Goal: Transaction & Acquisition: Purchase product/service

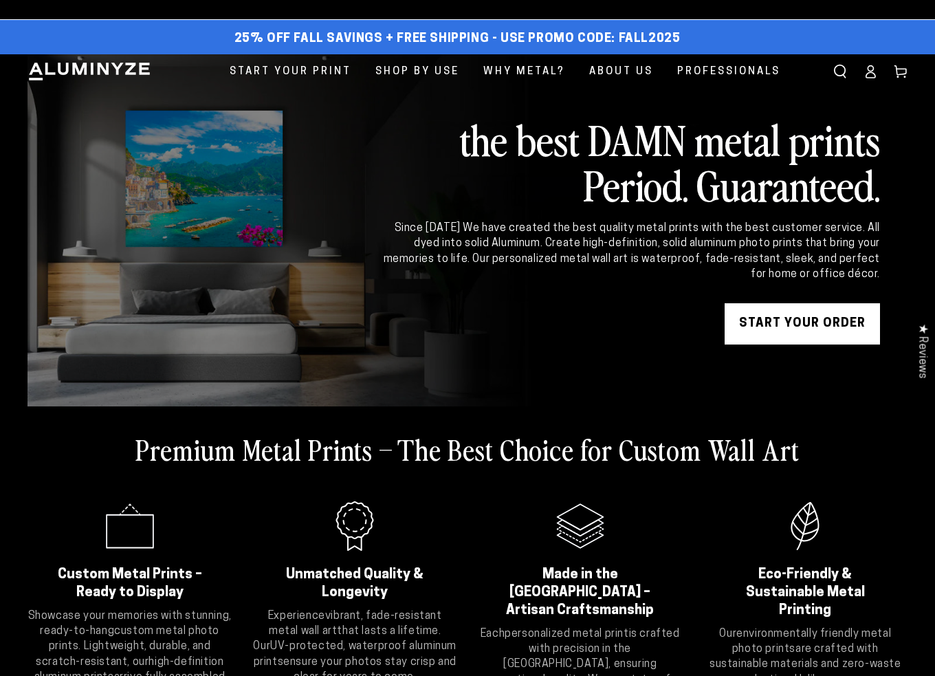
click at [773, 318] on link "START YOUR Order" at bounding box center [801, 323] width 155 height 41
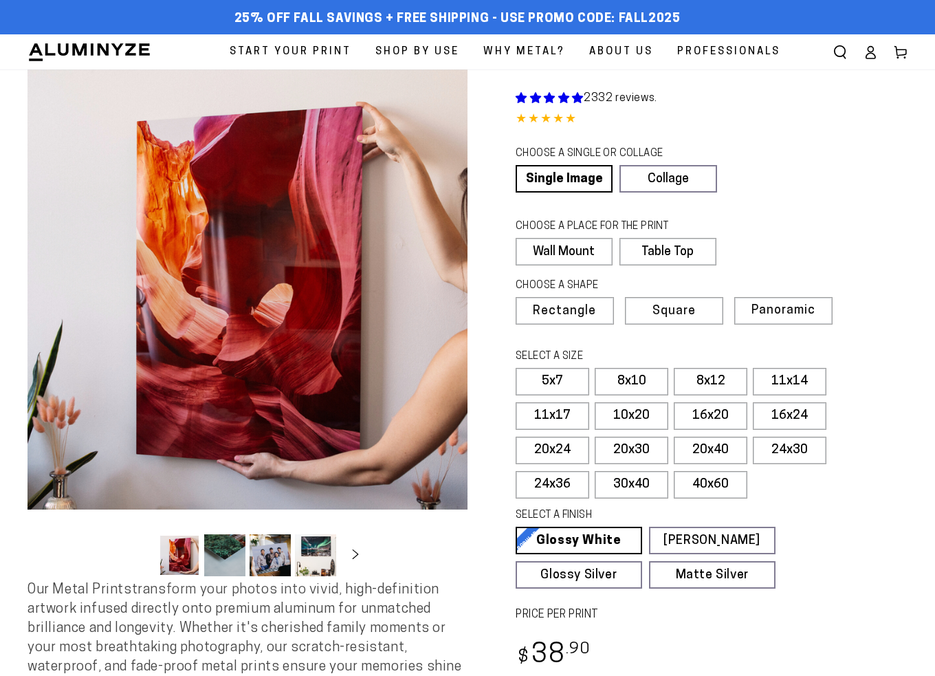
select select "**********"
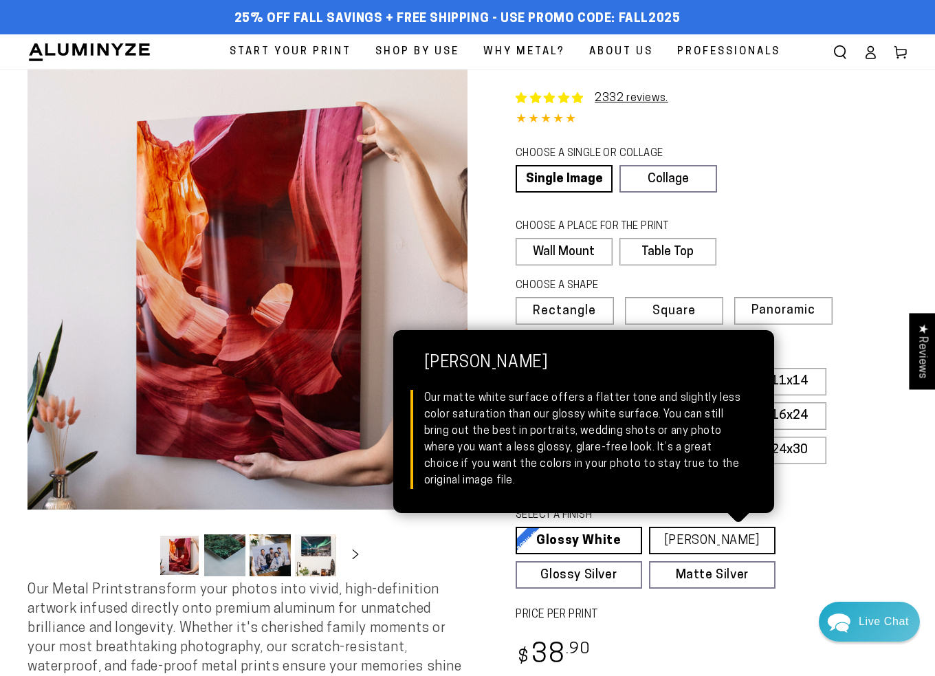
click at [716, 540] on link "[PERSON_NAME] Matte White Our matte white surface offers a flatter tone and sli…" at bounding box center [712, 540] width 126 height 27
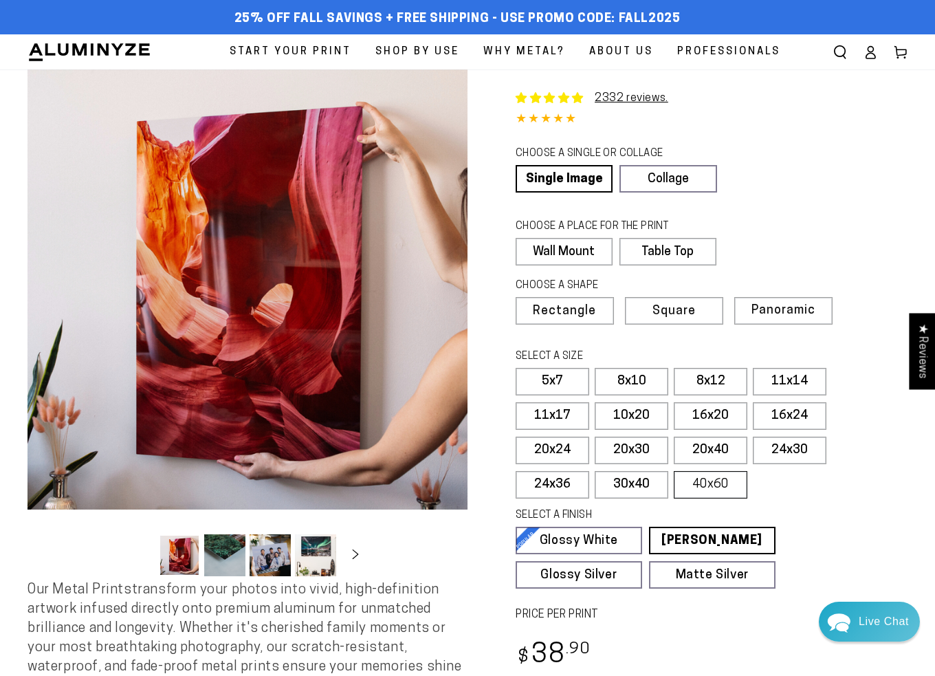
click at [739, 491] on label "40x60" at bounding box center [711, 484] width 74 height 27
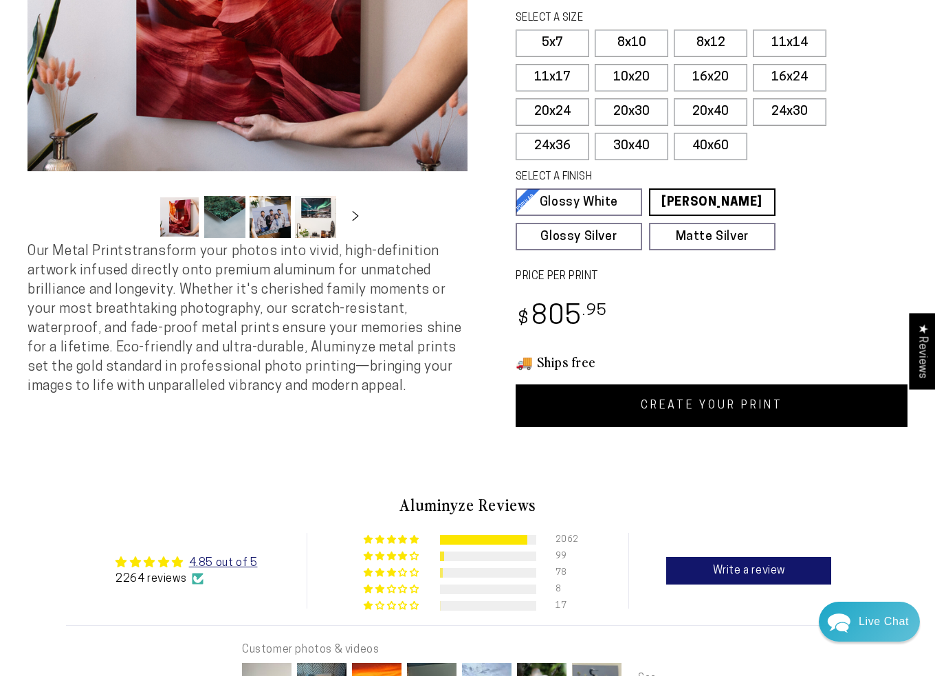
click at [729, 420] on link "CREATE YOUR PRINT" at bounding box center [712, 405] width 392 height 43
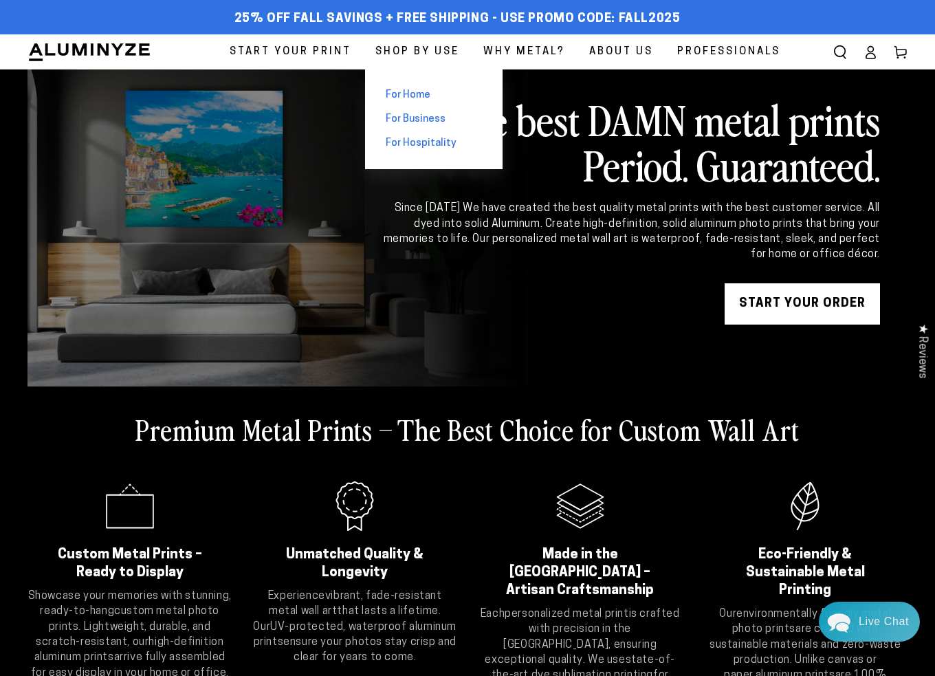
click at [418, 96] on span "For Home" at bounding box center [408, 95] width 45 height 14
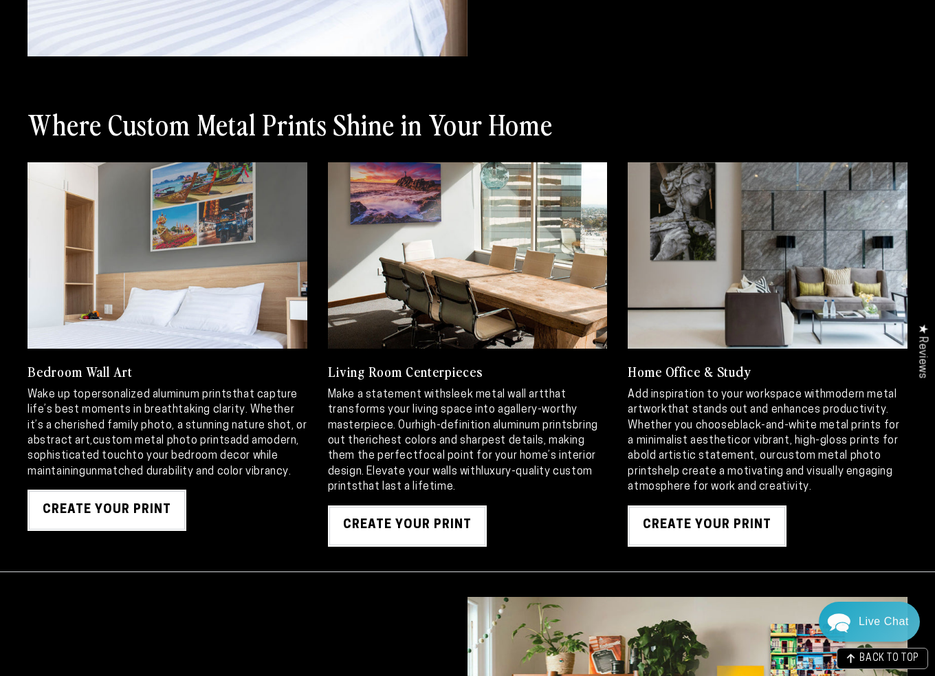
scroll to position [1305, 0]
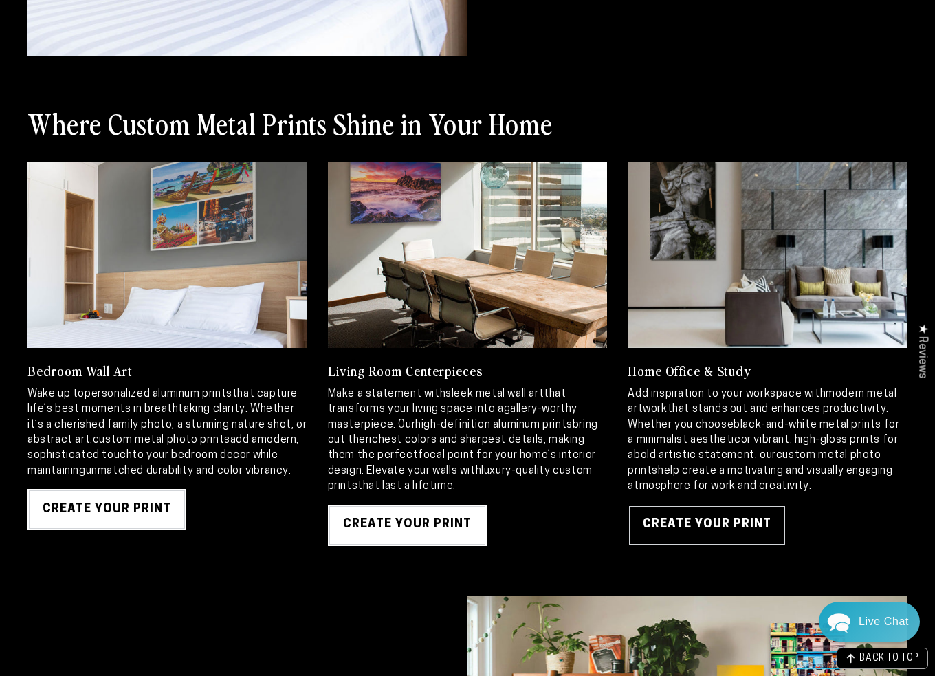
click at [722, 521] on link "Create Your Print" at bounding box center [707, 525] width 159 height 41
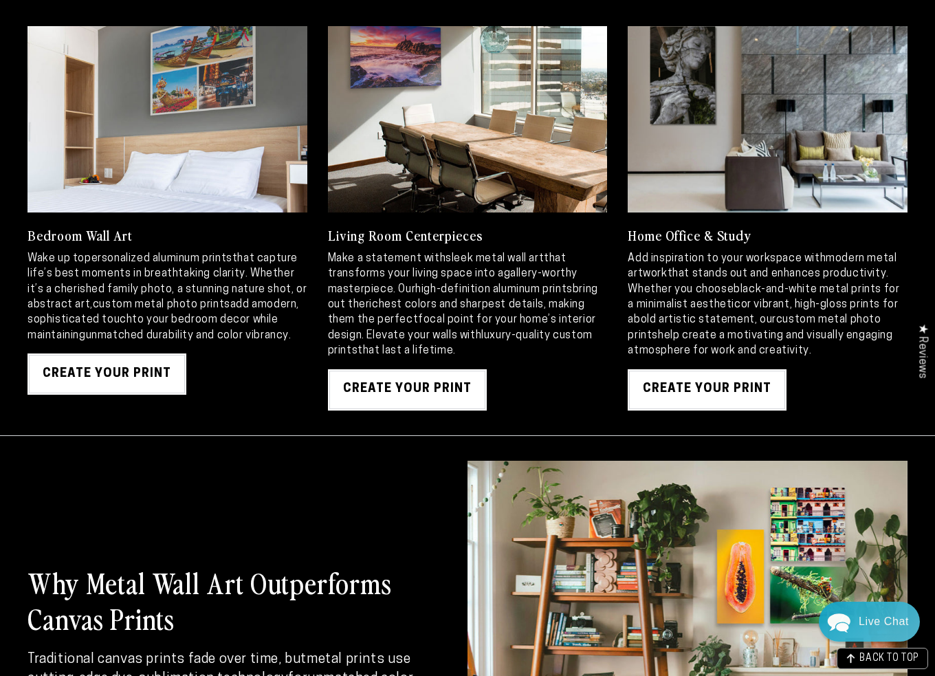
scroll to position [1443, 0]
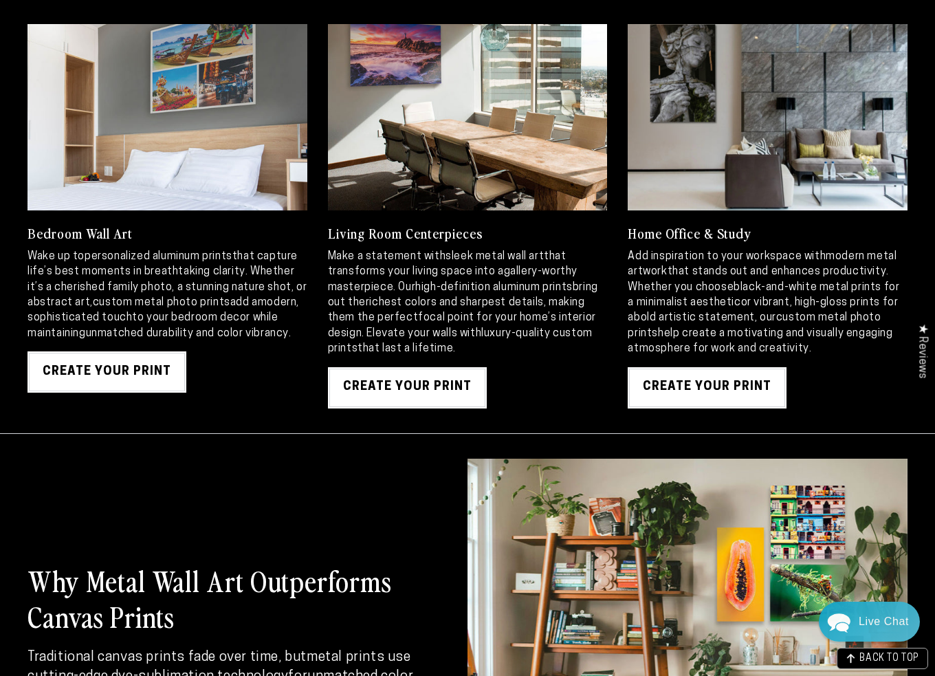
click at [751, 151] on link at bounding box center [768, 117] width 280 height 186
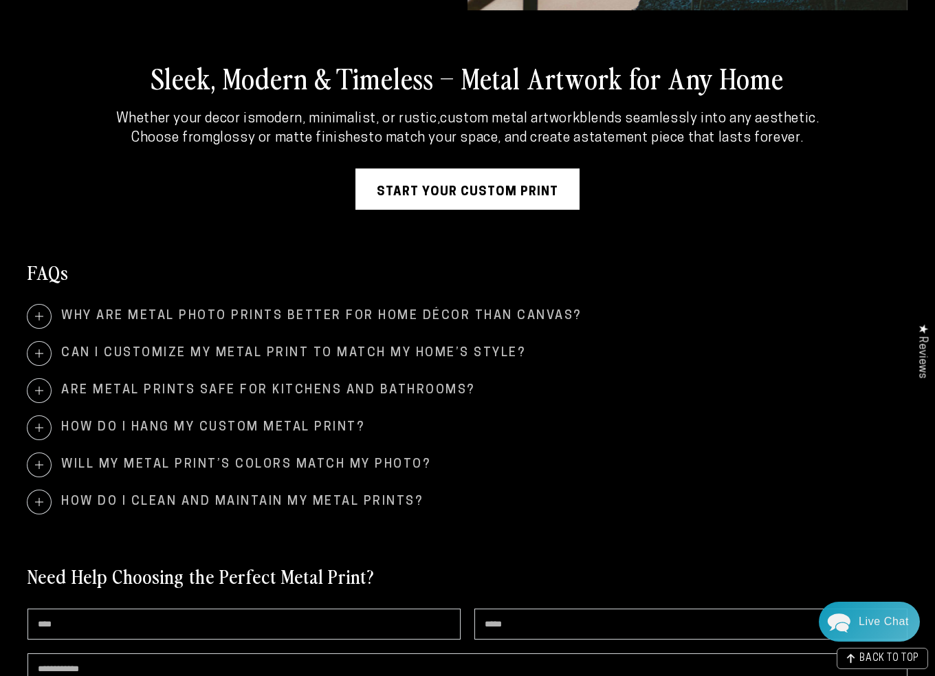
scroll to position [2337, 0]
click at [197, 423] on span "How do I hang my custom metal print?" at bounding box center [467, 428] width 880 height 23
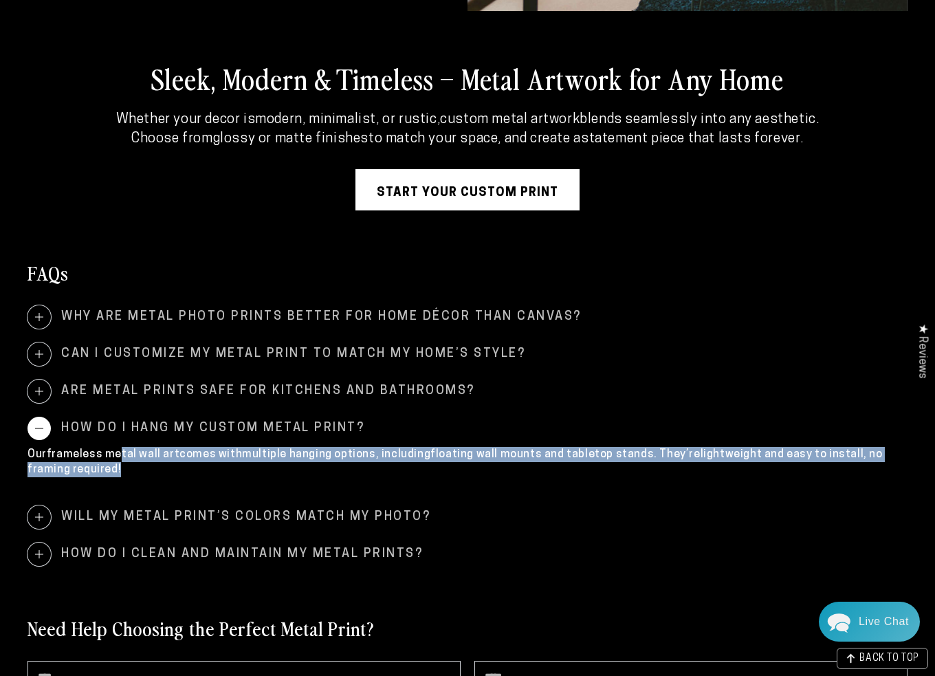
drag, startPoint x: 120, startPoint y: 450, endPoint x: 608, endPoint y: 464, distance: 488.2
click at [608, 464] on p "Our frameless metal wall art comes with multiple hanging options , including fl…" at bounding box center [467, 462] width 880 height 31
click at [608, 468] on p "Our frameless metal wall art comes with multiple hanging options , including fl…" at bounding box center [467, 462] width 880 height 31
